Goal: Transaction & Acquisition: Obtain resource

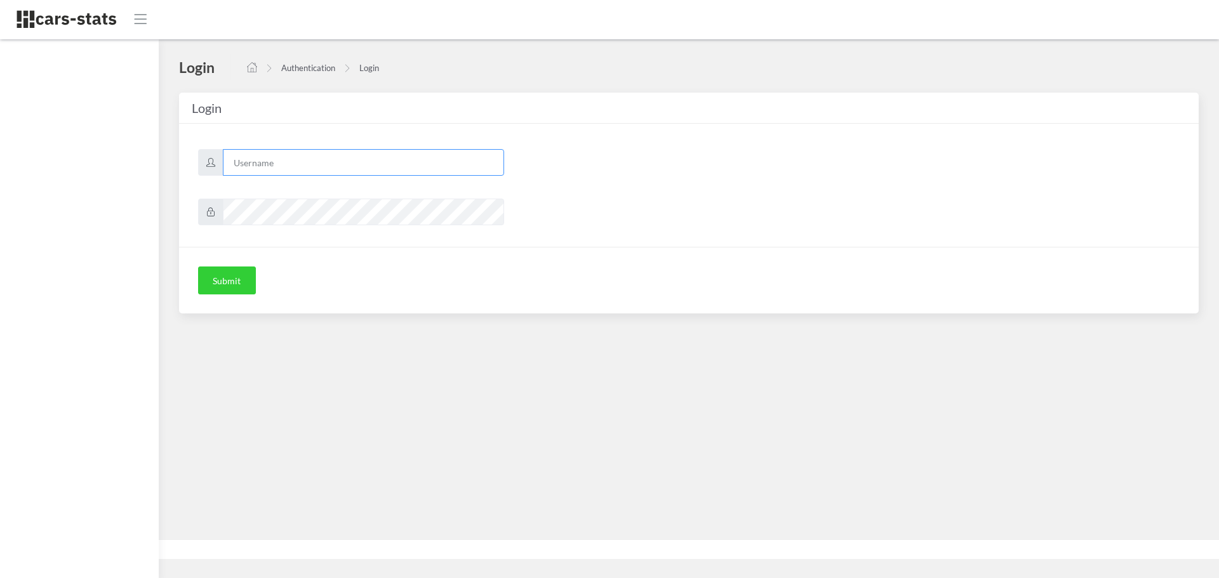
type input "skoda"
drag, startPoint x: 0, startPoint y: 0, endPoint x: 214, endPoint y: 280, distance: 352.4
click at [214, 280] on button "Submit" at bounding box center [227, 281] width 58 height 28
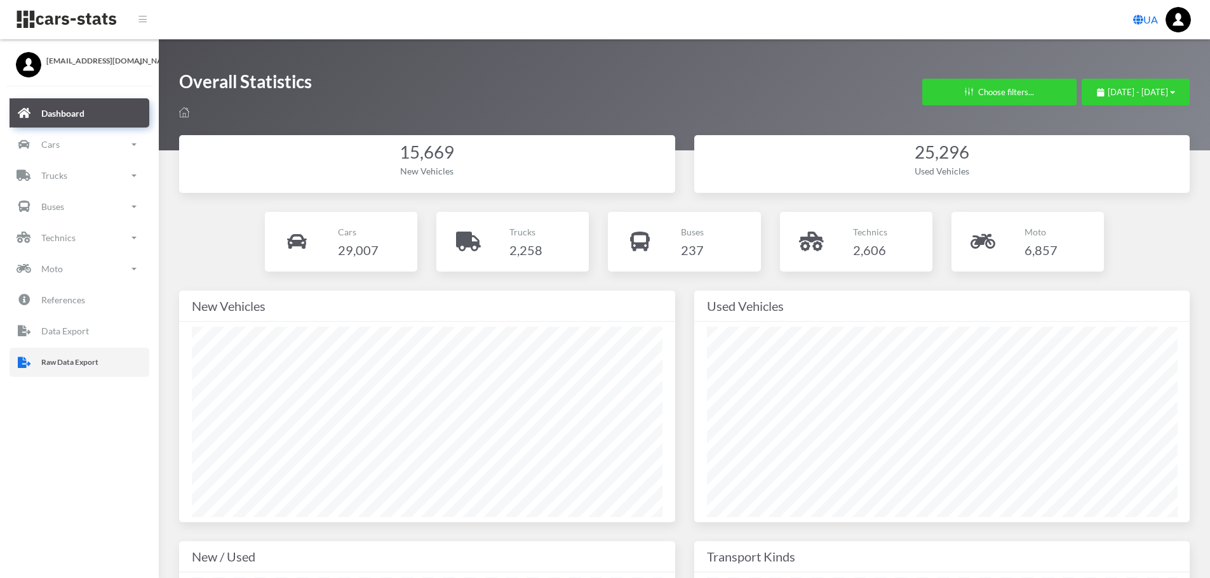
click at [75, 356] on p "Raw Data Export" at bounding box center [69, 363] width 57 height 14
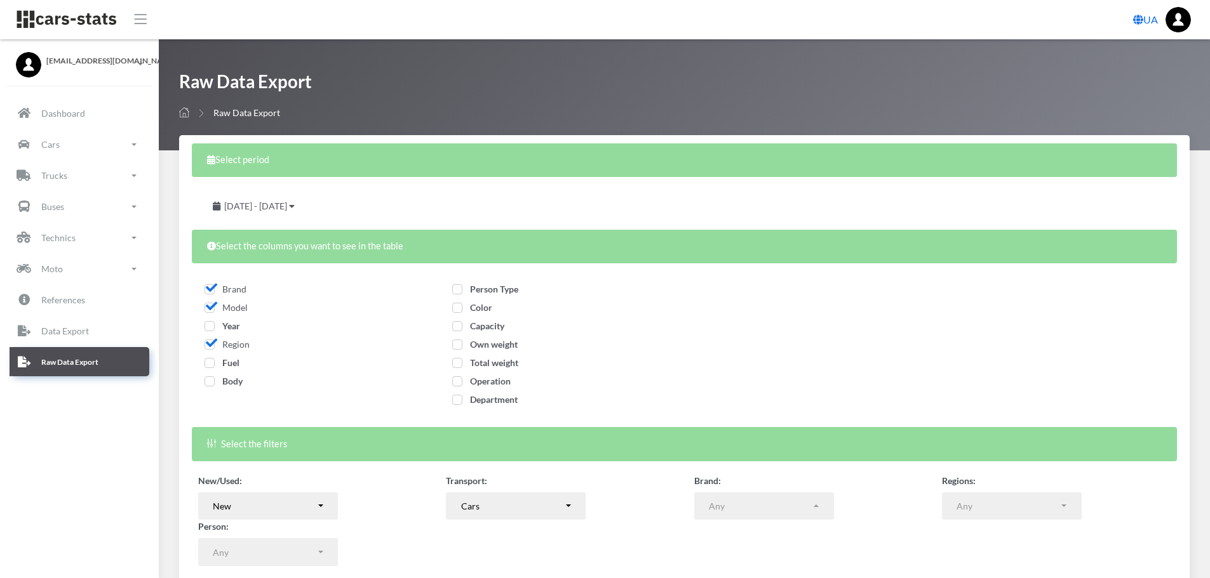
select select
click at [210, 326] on span "Year" at bounding box center [222, 326] width 36 height 11
checkbox input "true"
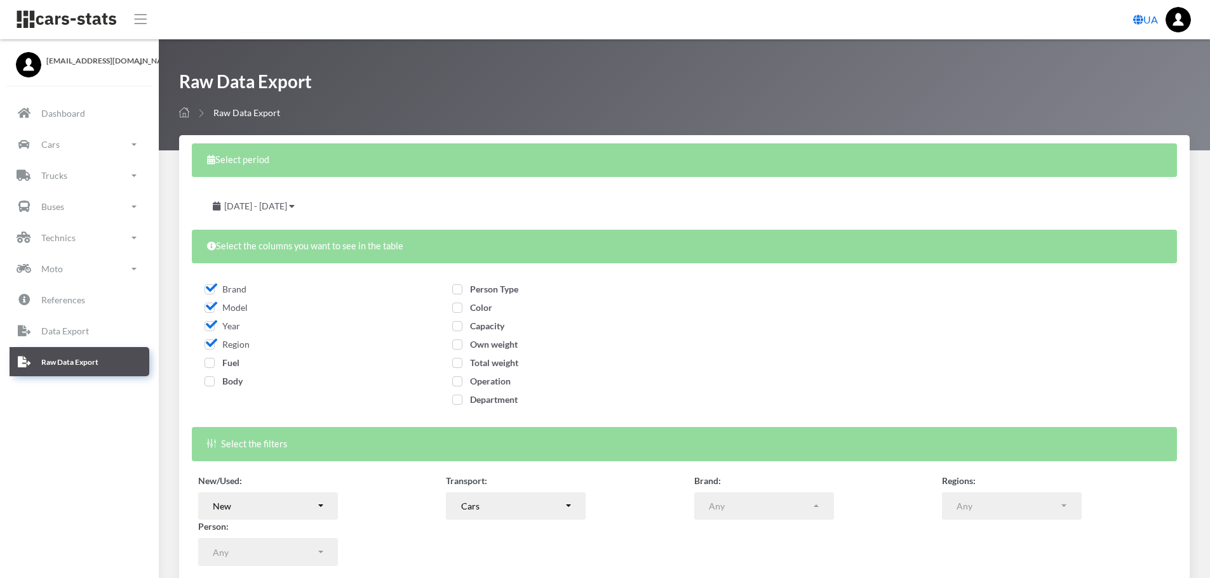
click at [211, 360] on span "Fuel" at bounding box center [221, 362] width 35 height 11
checkbox input "true"
drag, startPoint x: 208, startPoint y: 382, endPoint x: 221, endPoint y: 377, distance: 13.9
click at [208, 381] on span "Body" at bounding box center [223, 381] width 38 height 11
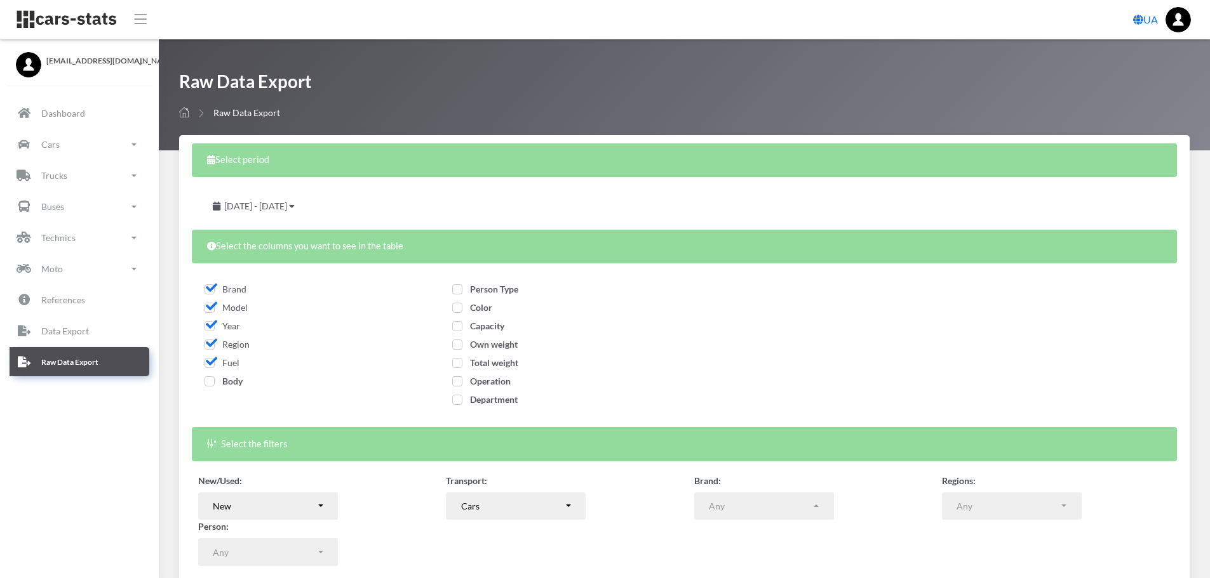
checkbox input "true"
click at [457, 290] on span "Person Type" at bounding box center [485, 289] width 66 height 11
checkbox input "true"
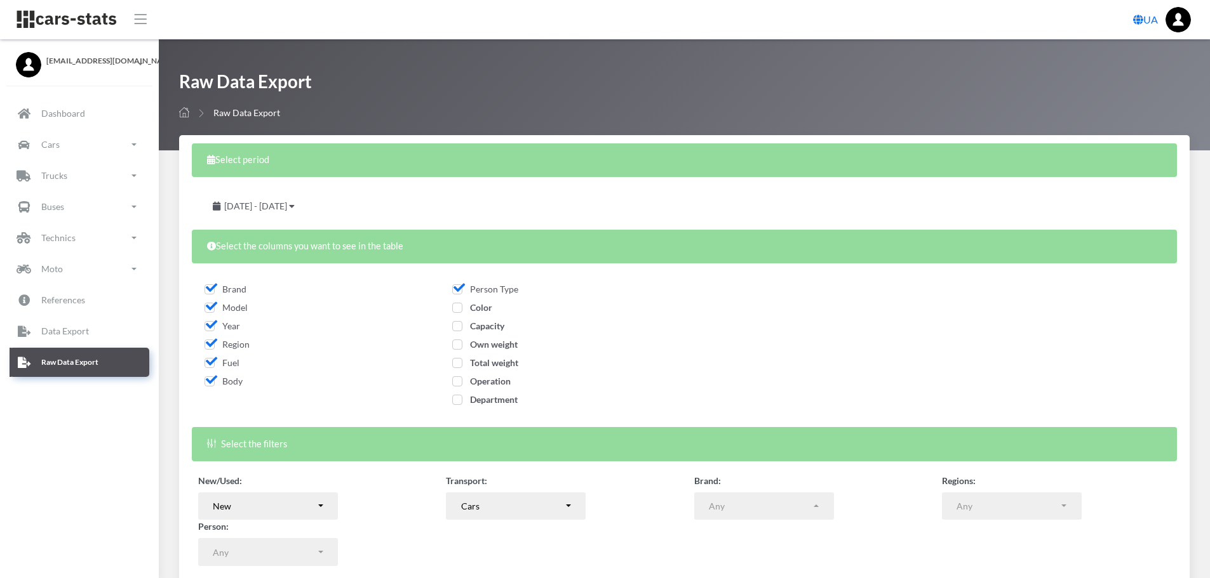
click at [457, 311] on span "Color" at bounding box center [472, 307] width 40 height 11
checkbox input "true"
click at [457, 326] on span "Capacity" at bounding box center [478, 326] width 52 height 11
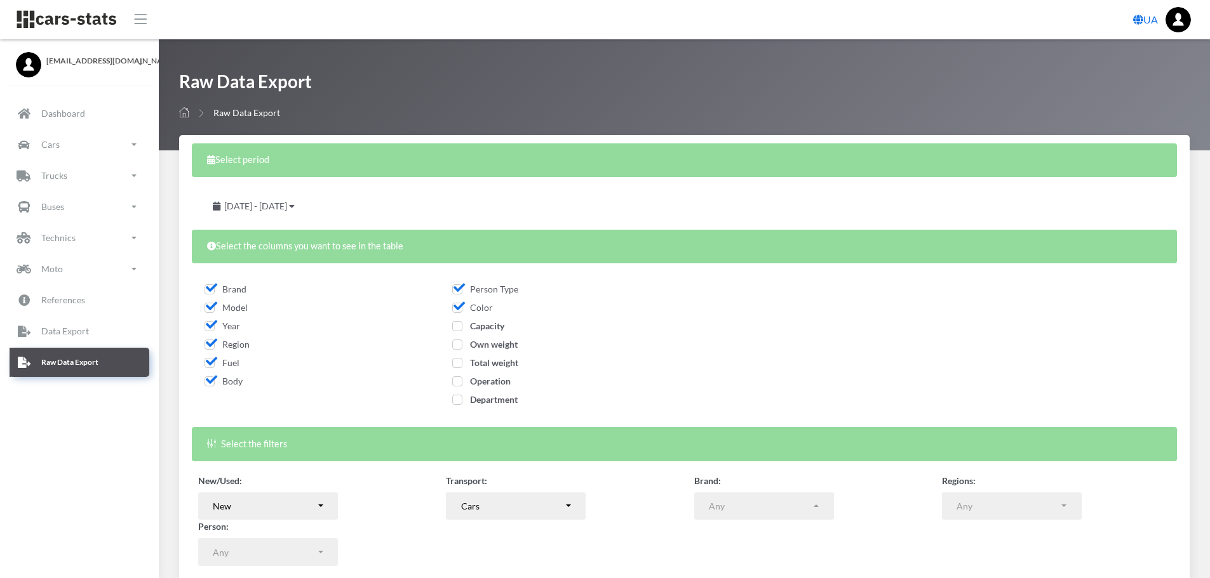
checkbox input "true"
click at [454, 347] on span "Own weight" at bounding box center [484, 344] width 65 height 11
checkbox input "true"
click at [455, 361] on span "Total weight" at bounding box center [485, 362] width 66 height 11
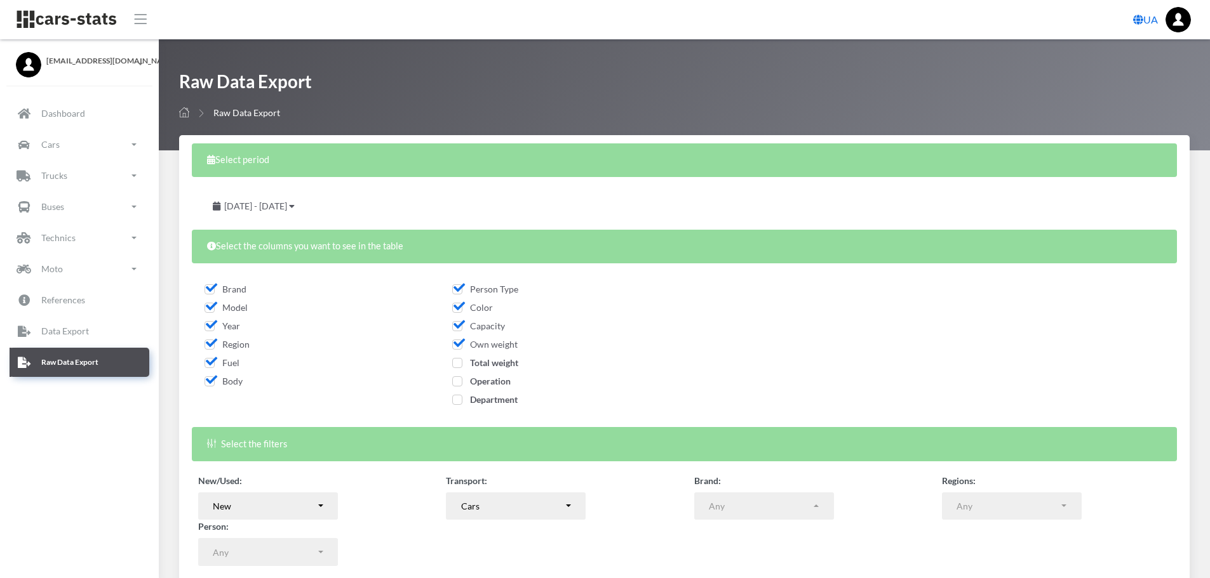
checkbox input "true"
click at [457, 382] on span "Operation" at bounding box center [481, 381] width 58 height 11
checkbox input "true"
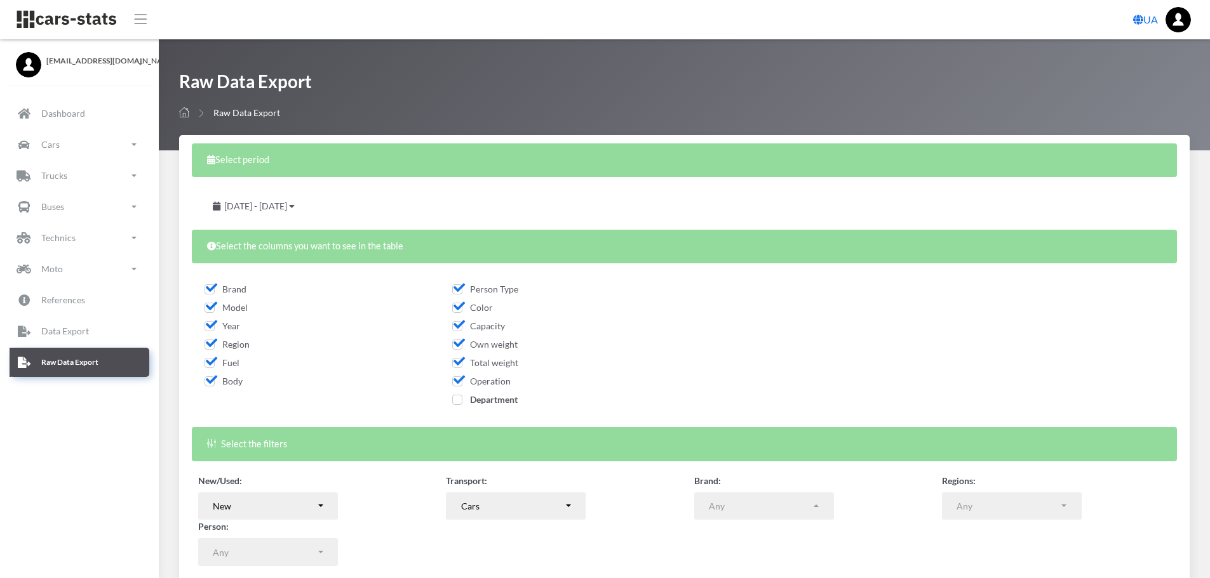
click at [457, 399] on span "Department" at bounding box center [484, 399] width 65 height 11
checkbox input "true"
click at [287, 210] on span "July 14, 2025 - August 13, 2025" at bounding box center [255, 206] width 63 height 11
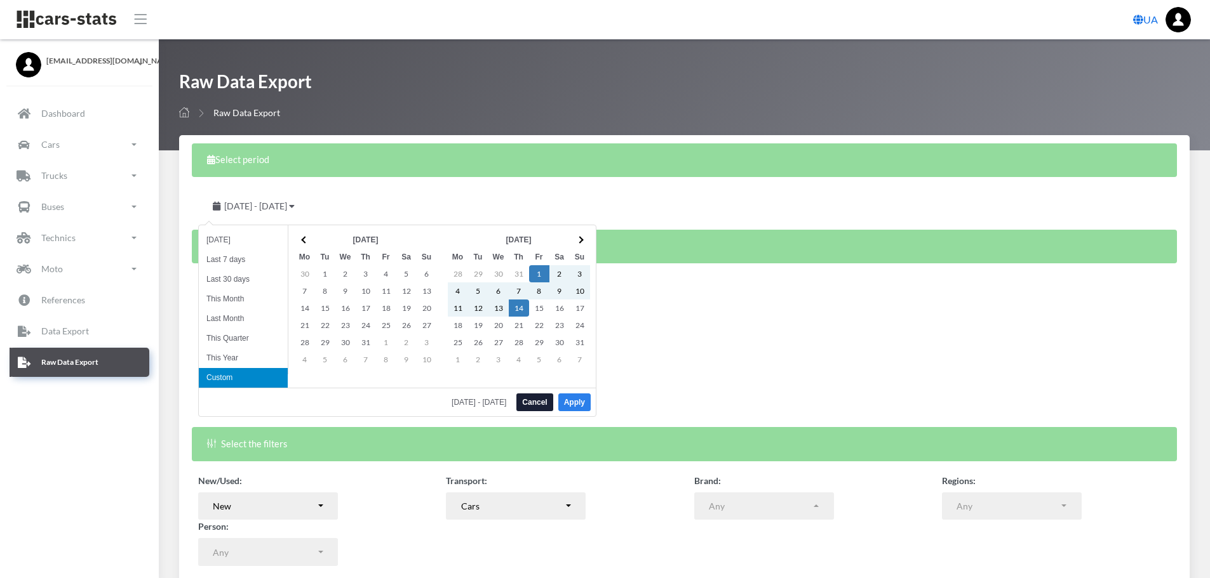
click at [575, 400] on button "Apply" at bounding box center [574, 403] width 32 height 18
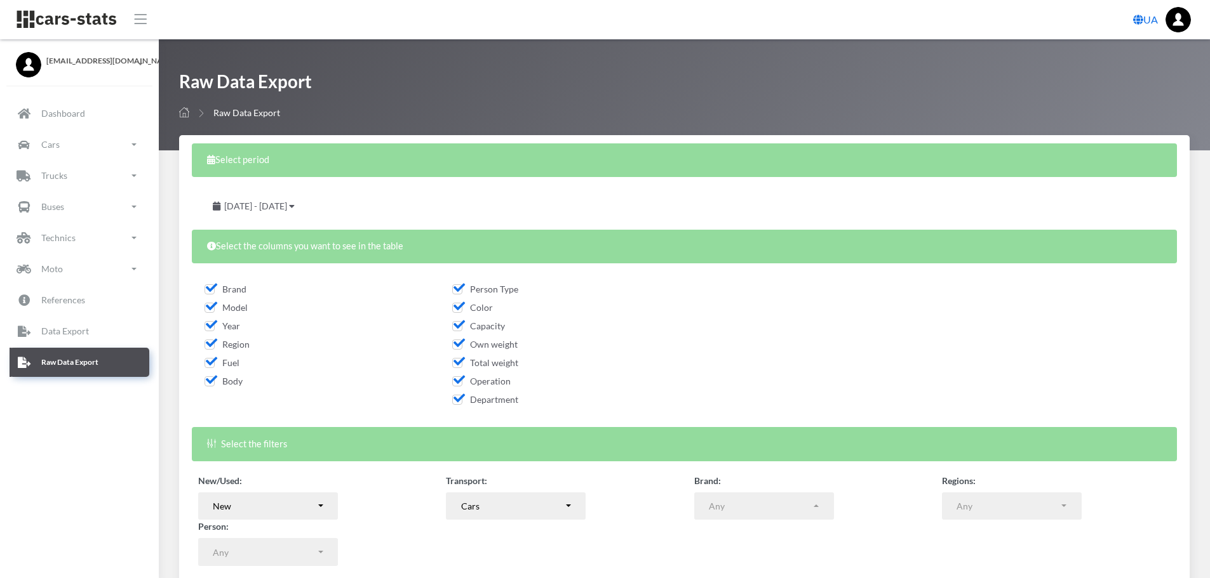
scroll to position [102, 0]
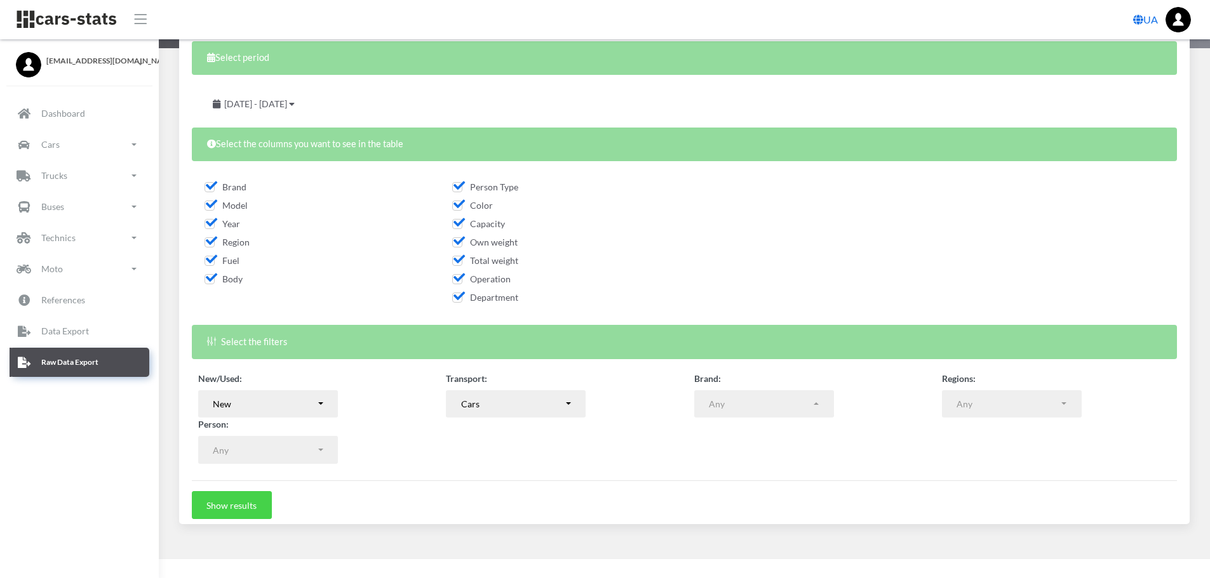
click at [248, 515] on button "Show results" at bounding box center [232, 505] width 80 height 28
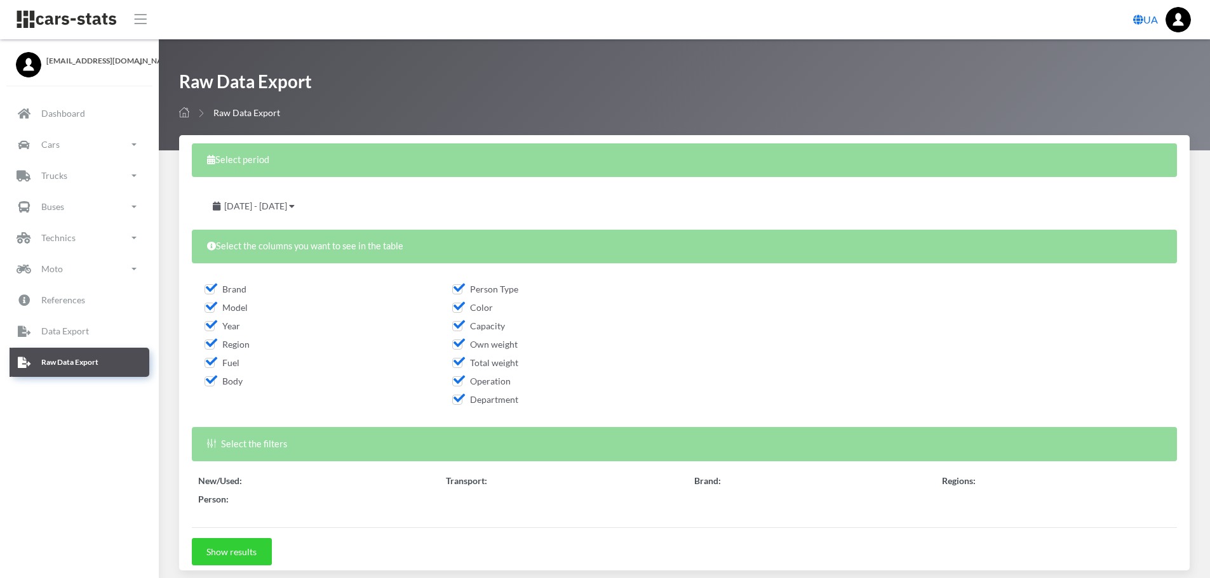
select select
select select "50"
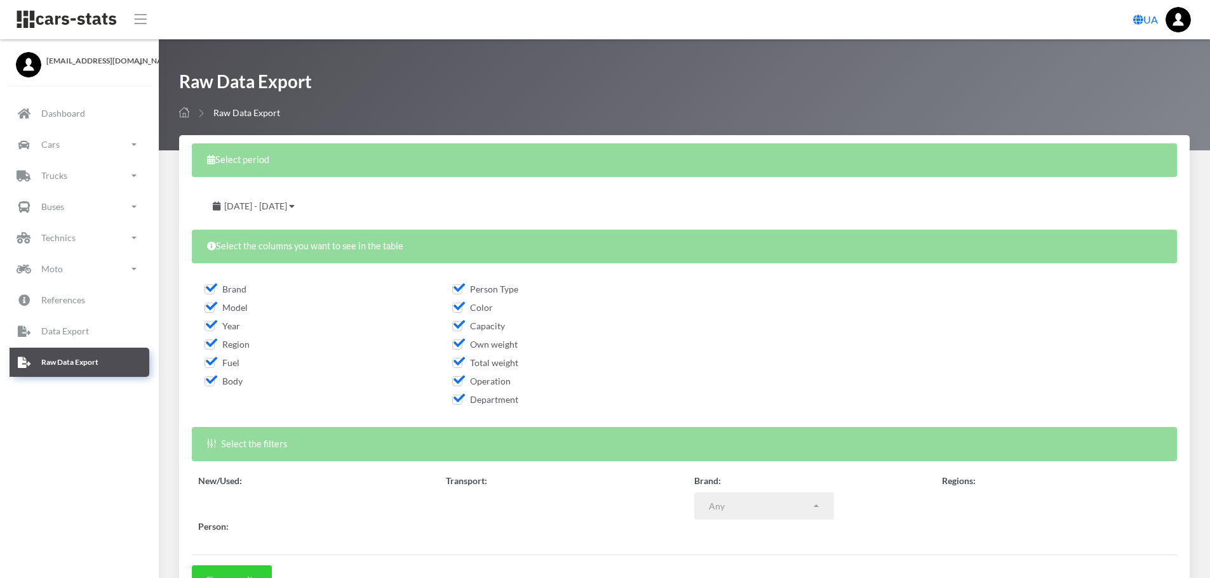
select select
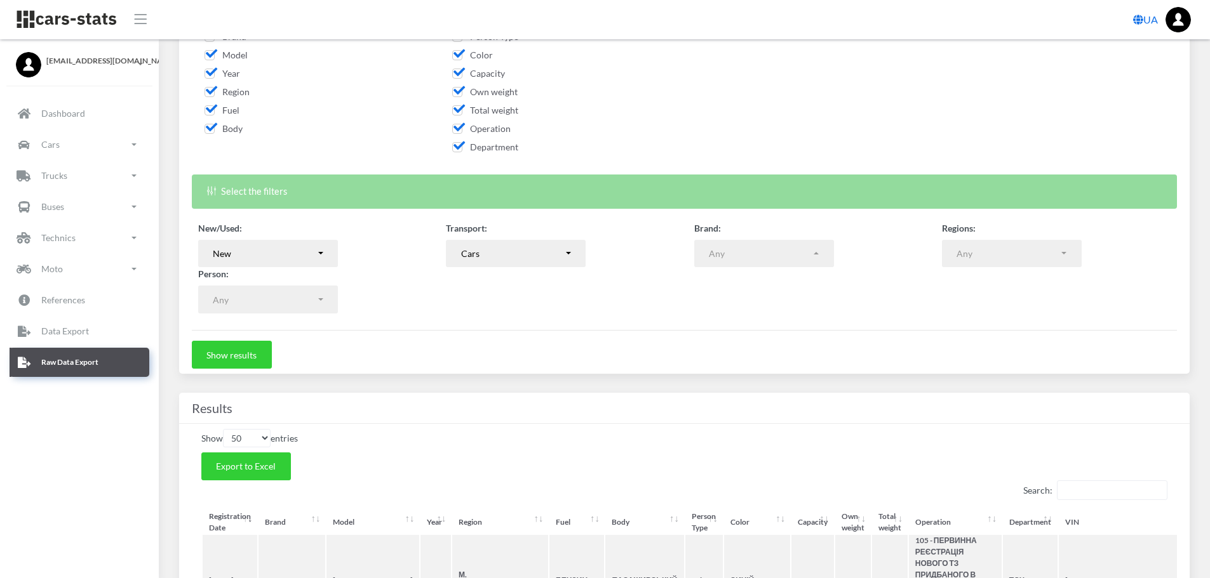
scroll to position [254, 0]
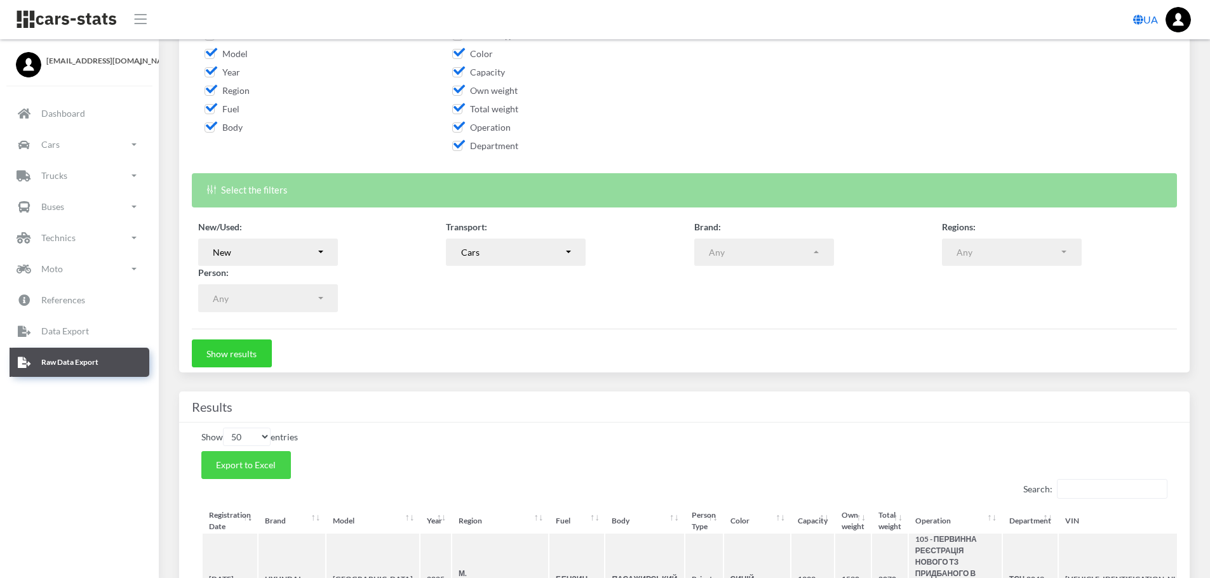
click at [262, 462] on span "Export to Excel" at bounding box center [246, 465] width 60 height 11
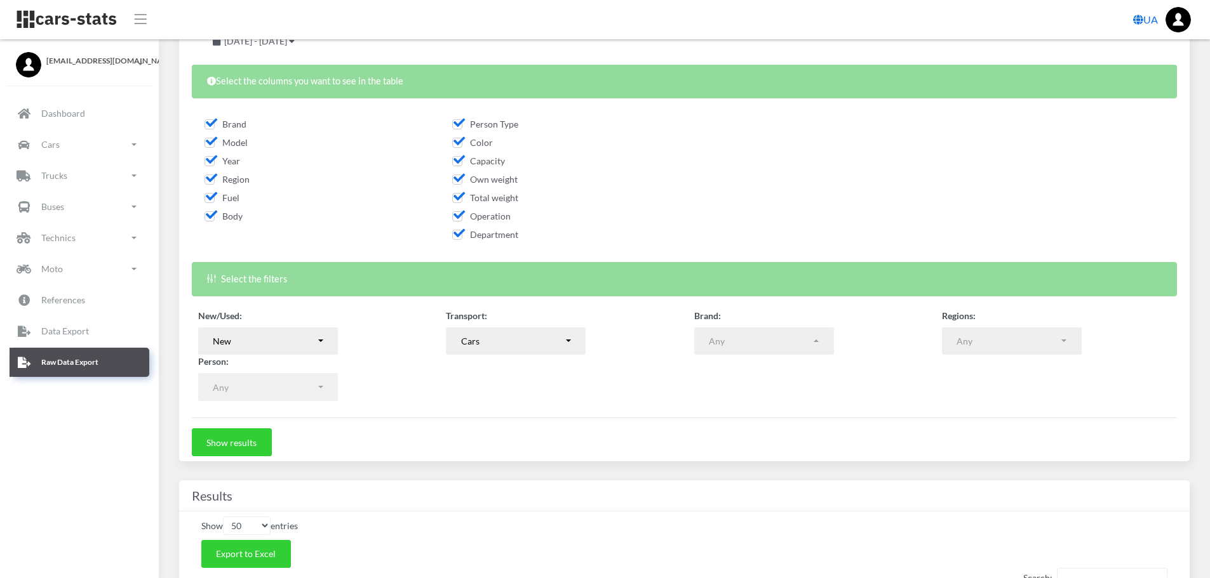
scroll to position [190, 0]
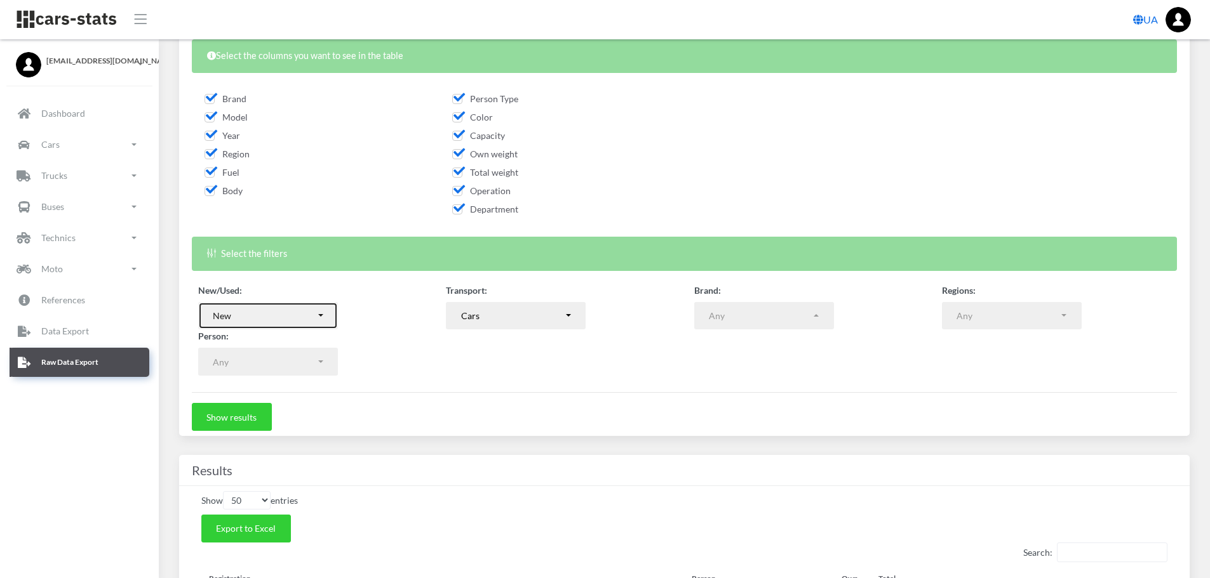
click at [310, 323] on button "New" at bounding box center [268, 316] width 140 height 28
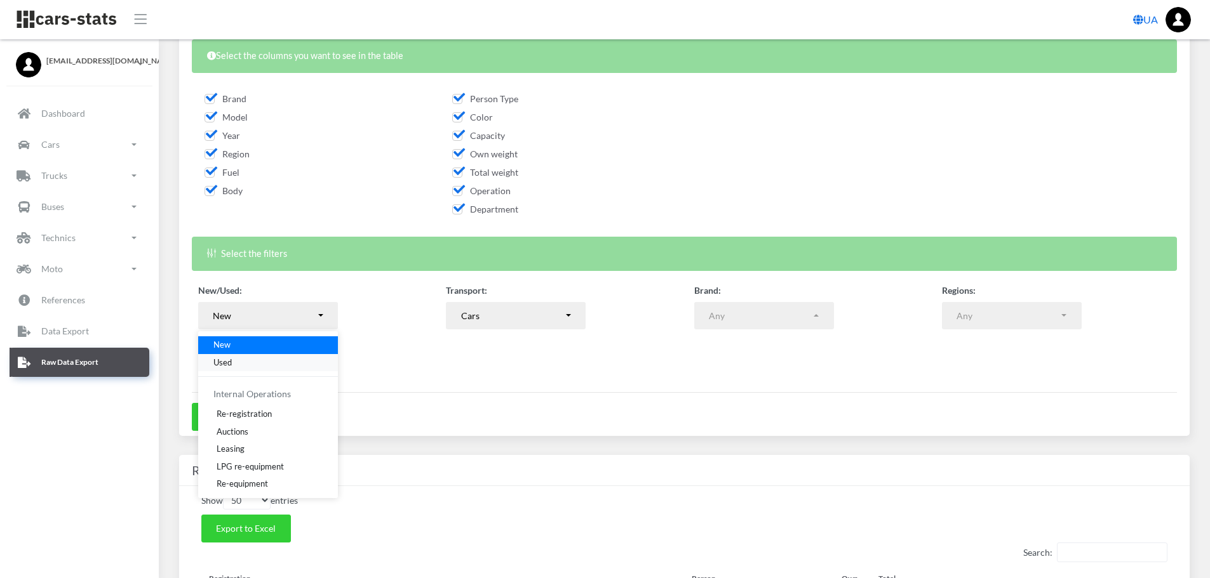
click at [237, 362] on link "Used" at bounding box center [268, 363] width 140 height 18
select select "used-import"
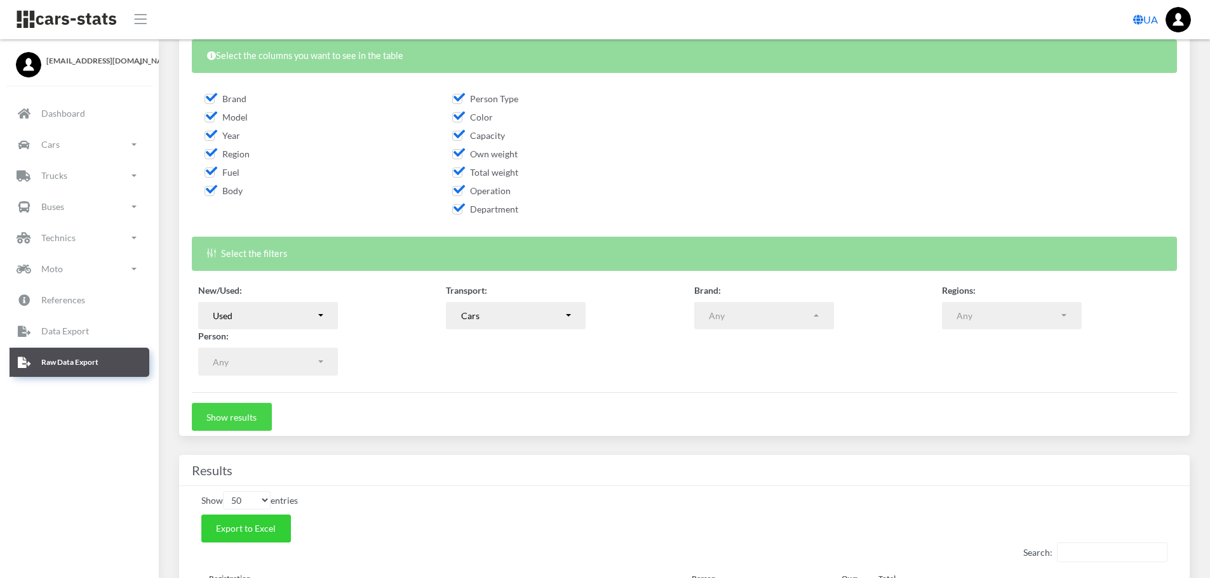
click at [239, 414] on button "Show results" at bounding box center [232, 417] width 80 height 28
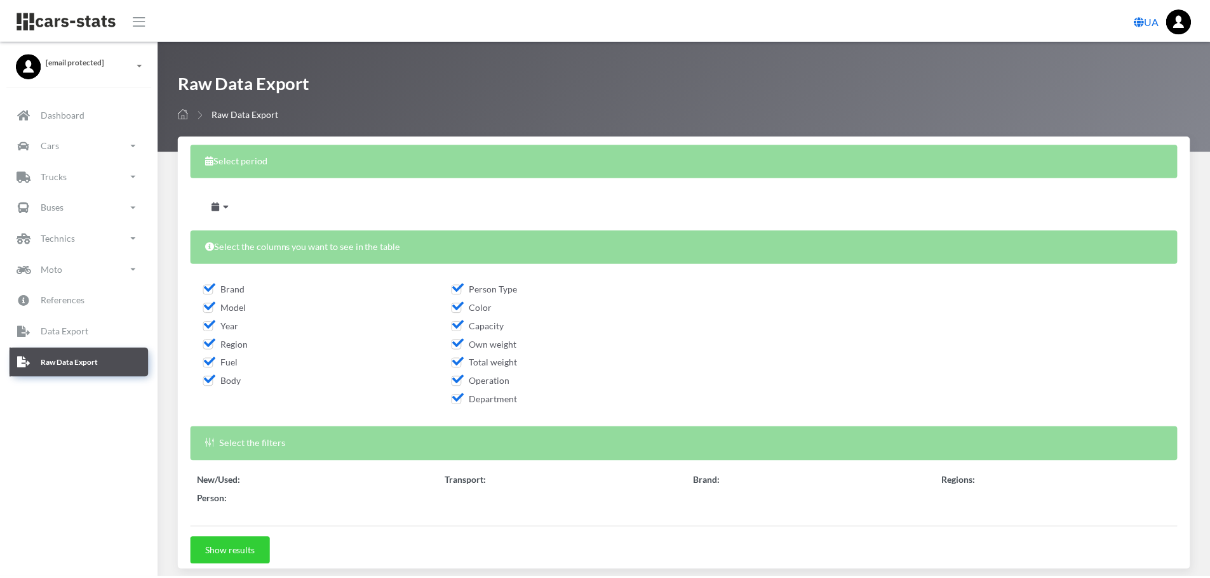
scroll to position [317, 0]
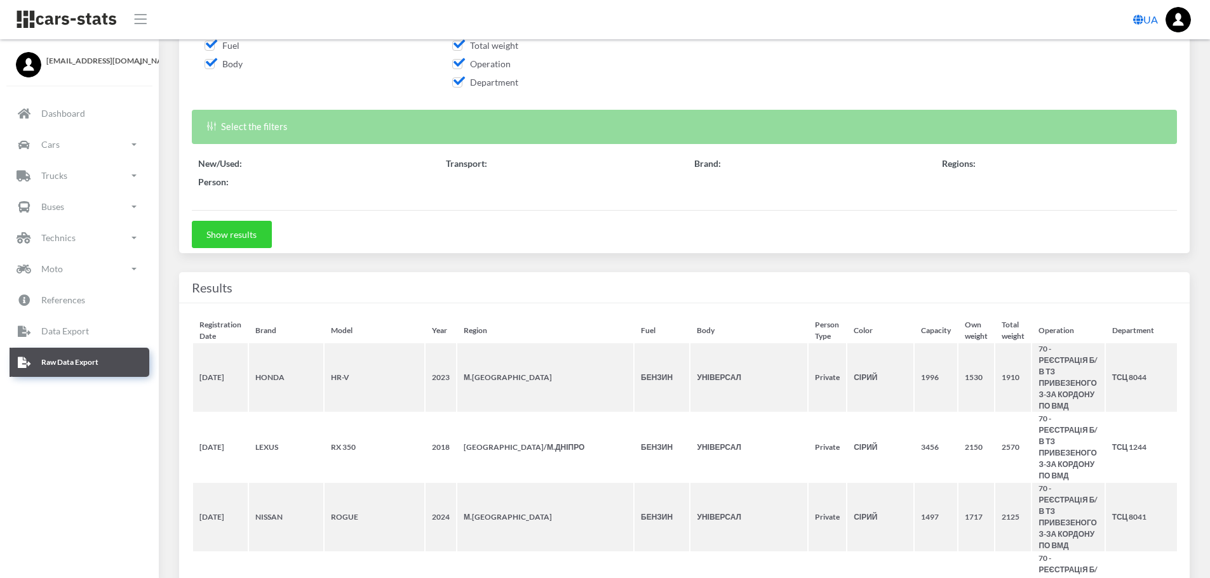
select select
select select "50"
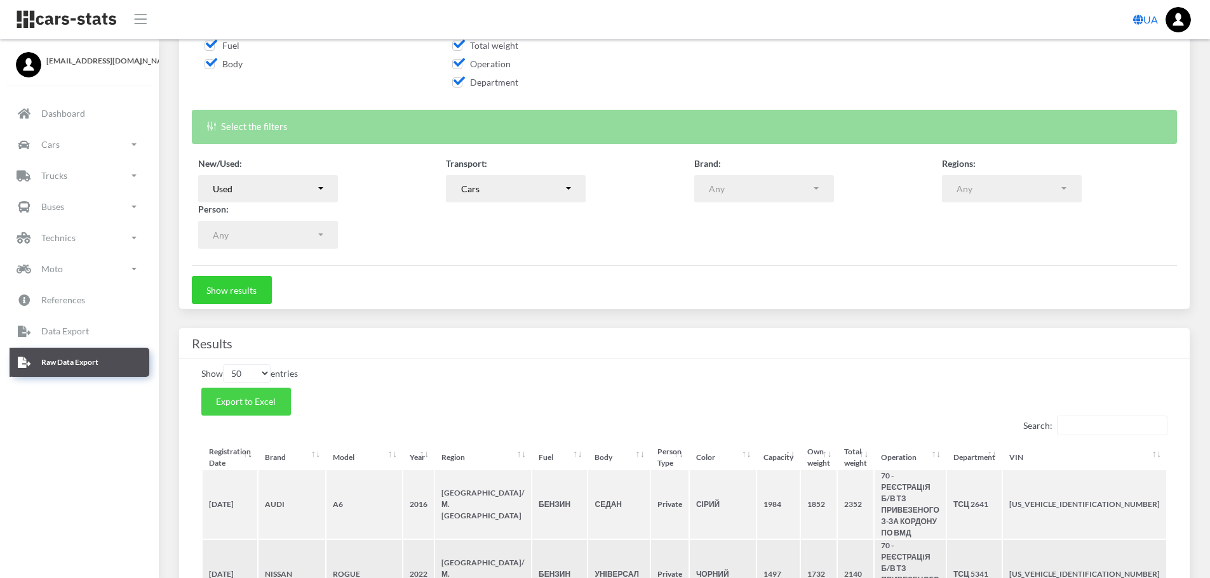
click at [274, 403] on span "Export to Excel" at bounding box center [246, 401] width 60 height 11
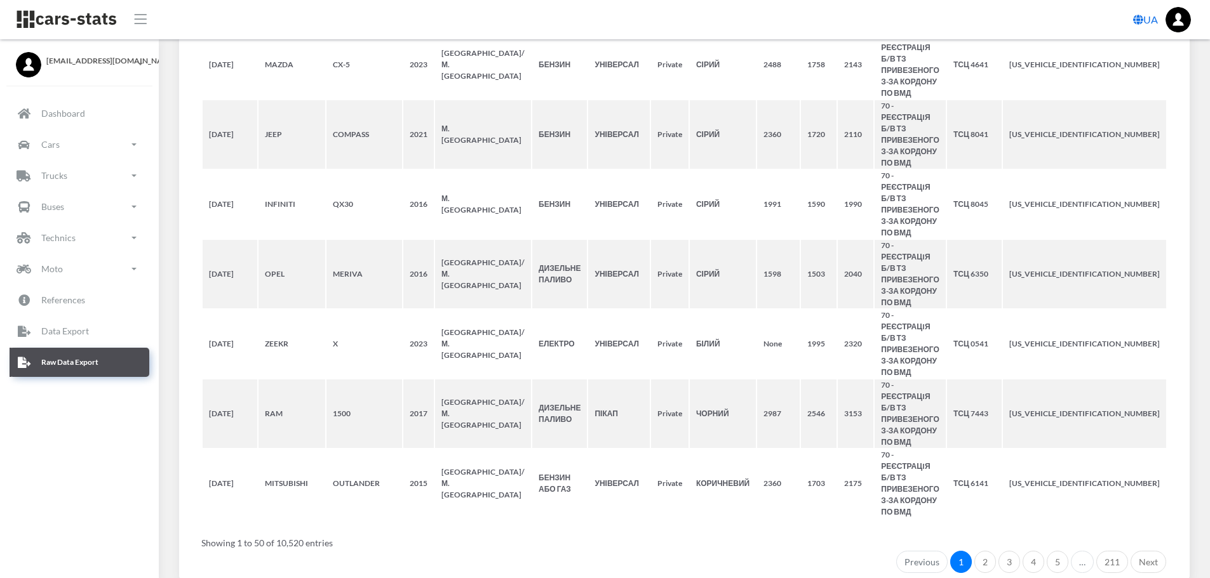
scroll to position [4216, 0]
